Goal: Book appointment/travel/reservation

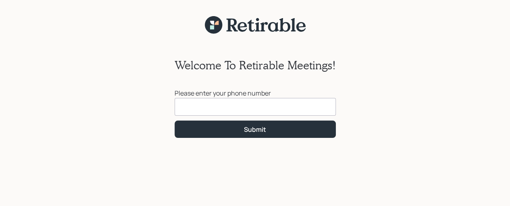
click at [201, 108] on input at bounding box center [255, 107] width 161 height 18
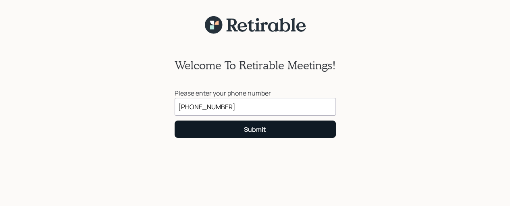
type input "[PHONE_NUMBER]"
click at [245, 133] on div "Submit" at bounding box center [255, 129] width 22 height 9
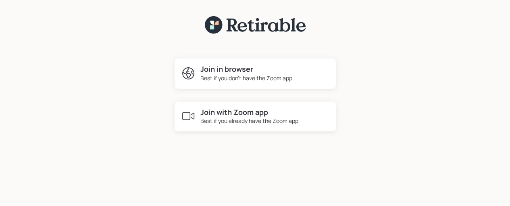
click at [253, 121] on div "Best if you already have the Zoom app" at bounding box center [250, 121] width 98 height 8
